Goal: Information Seeking & Learning: Learn about a topic

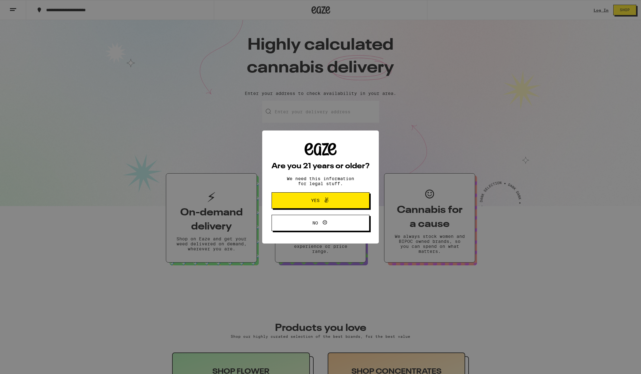
click at [334, 202] on span "Yes" at bounding box center [320, 200] width 47 height 8
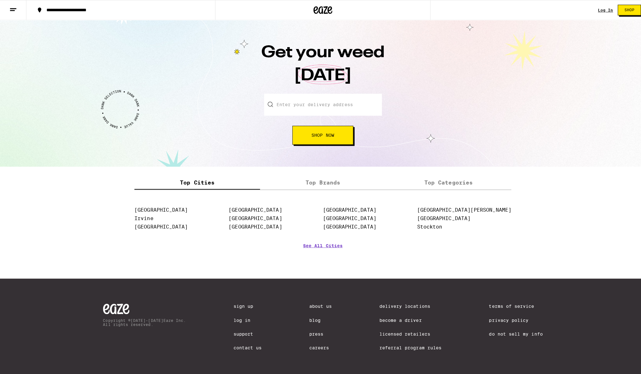
scroll to position [664, 0]
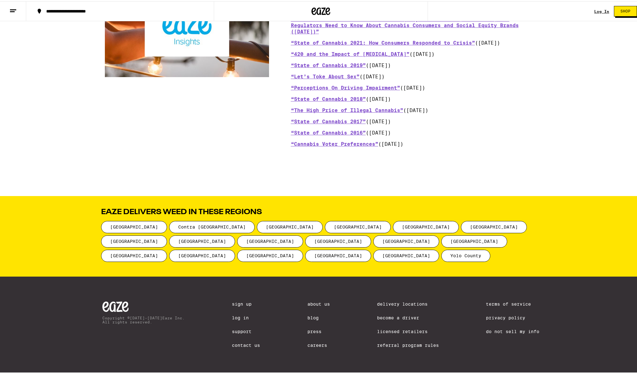
scroll to position [681, 0]
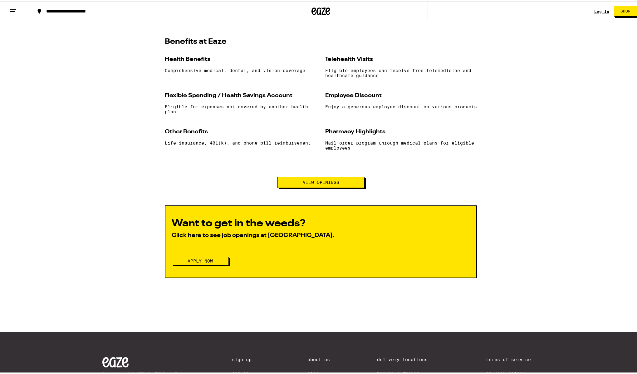
scroll to position [567, 0]
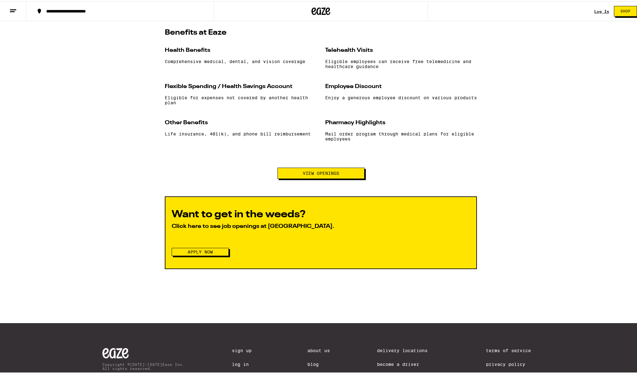
click at [188, 253] on span "Apply Now" at bounding box center [200, 250] width 25 height 4
